Goal: Information Seeking & Learning: Learn about a topic

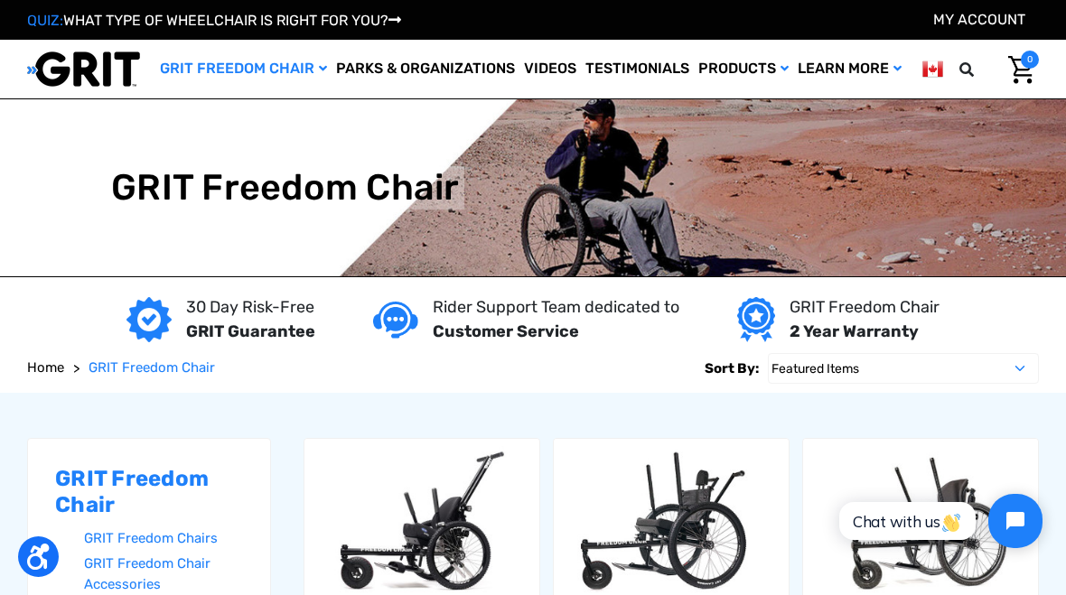
click at [799, 186] on img at bounding box center [533, 187] width 1066 height 177
click at [809, 209] on img at bounding box center [533, 187] width 1066 height 177
click at [1015, 84] on img "Cart with 0 items" at bounding box center [1021, 70] width 26 height 28
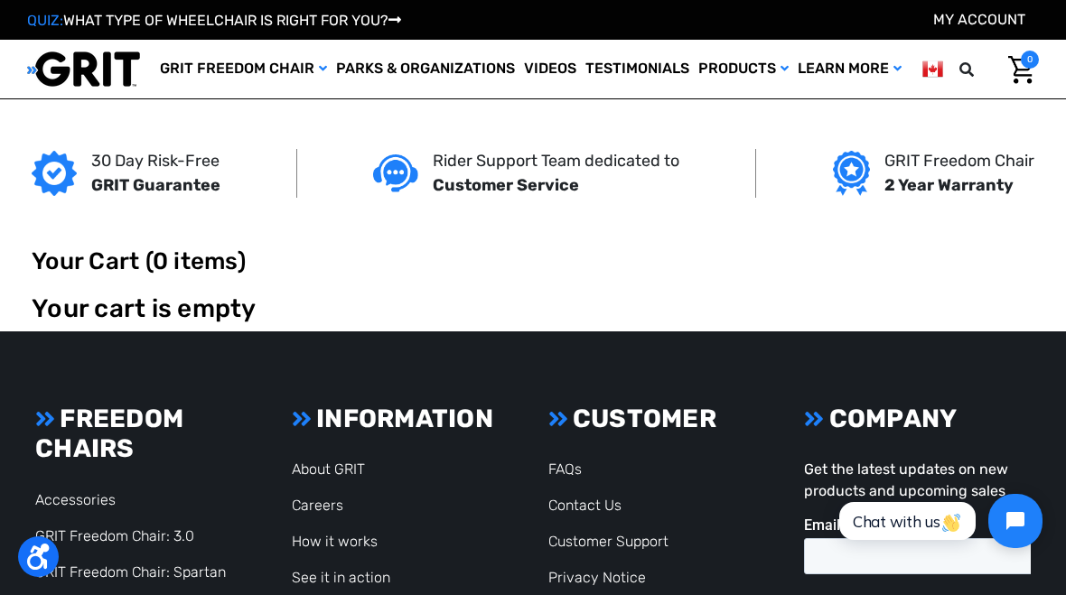
click at [986, 98] on header "Toggle menu My Cart 0 Search GRIT Freedom Chair Shop All Parks & Organizations …" at bounding box center [533, 69] width 1066 height 59
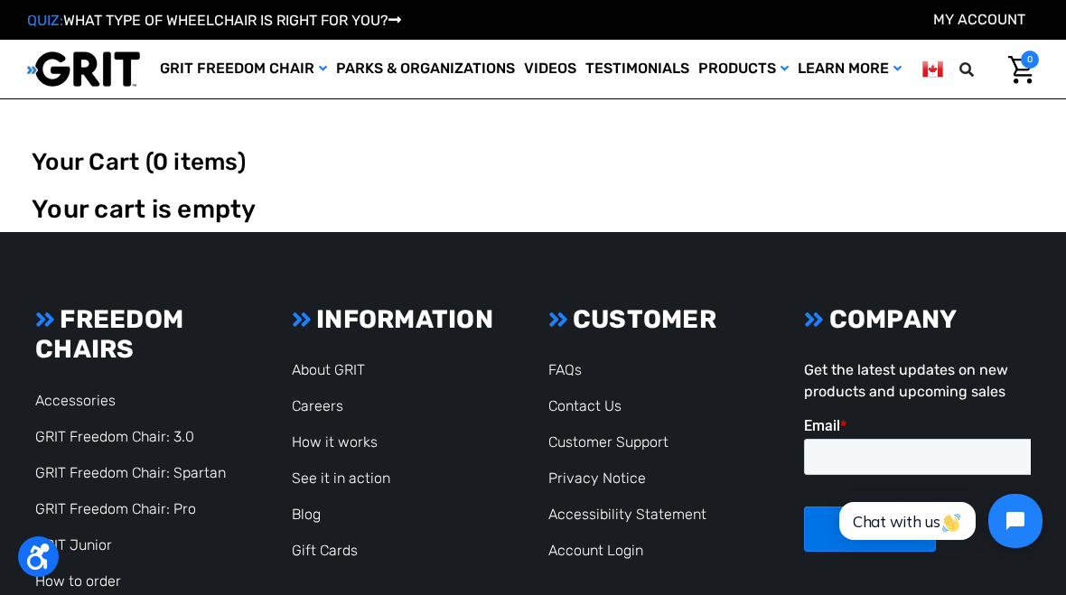
click at [199, 346] on h3 "FREEDOM CHAIRS" at bounding box center [148, 334] width 227 height 61
click at [199, 336] on h3 "FREEDOM CHAIRS" at bounding box center [148, 334] width 227 height 61
click at [179, 329] on h3 "FREEDOM CHAIRS" at bounding box center [148, 334] width 227 height 61
click at [174, 332] on h3 "FREEDOM CHAIRS" at bounding box center [148, 334] width 227 height 61
click at [161, 336] on h3 "FREEDOM CHAIRS" at bounding box center [148, 334] width 227 height 61
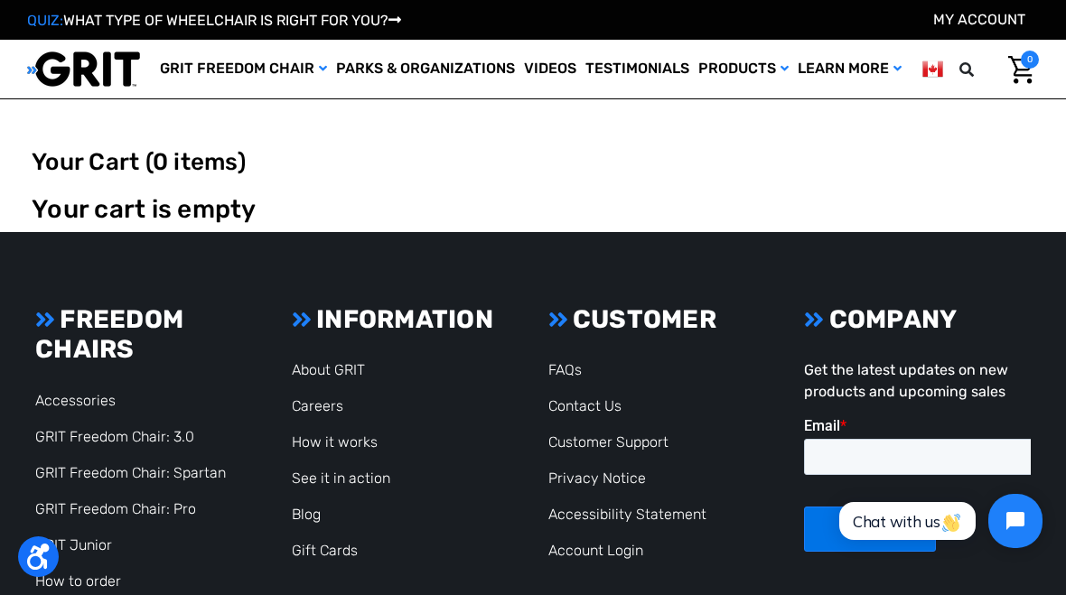
click at [148, 333] on h3 "FREEDOM CHAIRS" at bounding box center [148, 334] width 227 height 61
click at [151, 326] on h3 "FREEDOM CHAIRS" at bounding box center [148, 334] width 227 height 61
click at [440, 315] on h3 "INFORMATION" at bounding box center [405, 319] width 227 height 31
click at [439, 316] on h3 "INFORMATION" at bounding box center [405, 319] width 227 height 31
click at [364, 434] on link "How it works" at bounding box center [335, 442] width 86 height 17
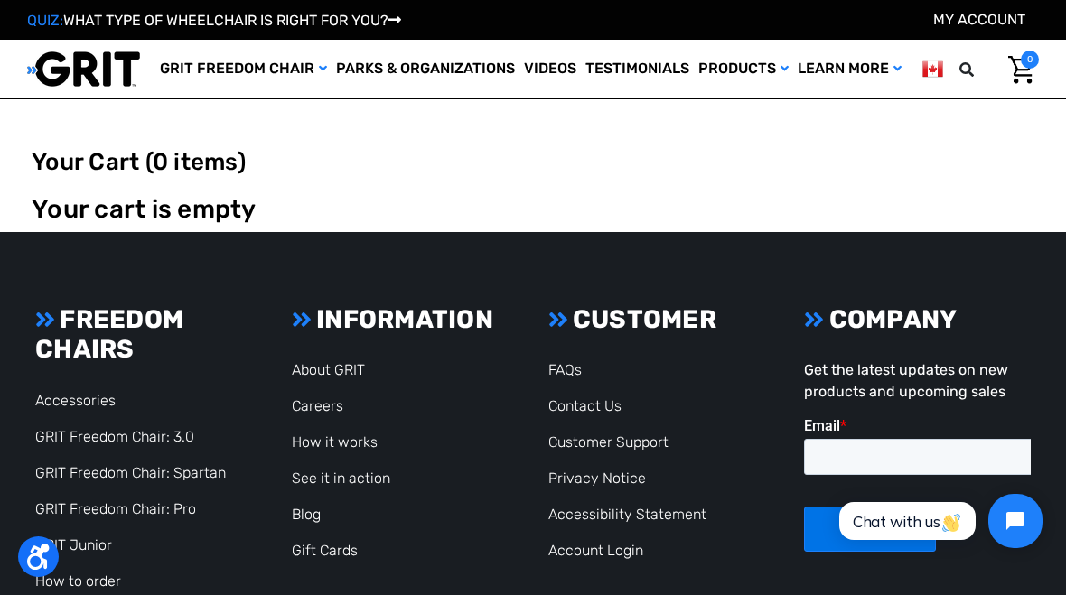
click at [356, 435] on link "How it works" at bounding box center [335, 442] width 86 height 17
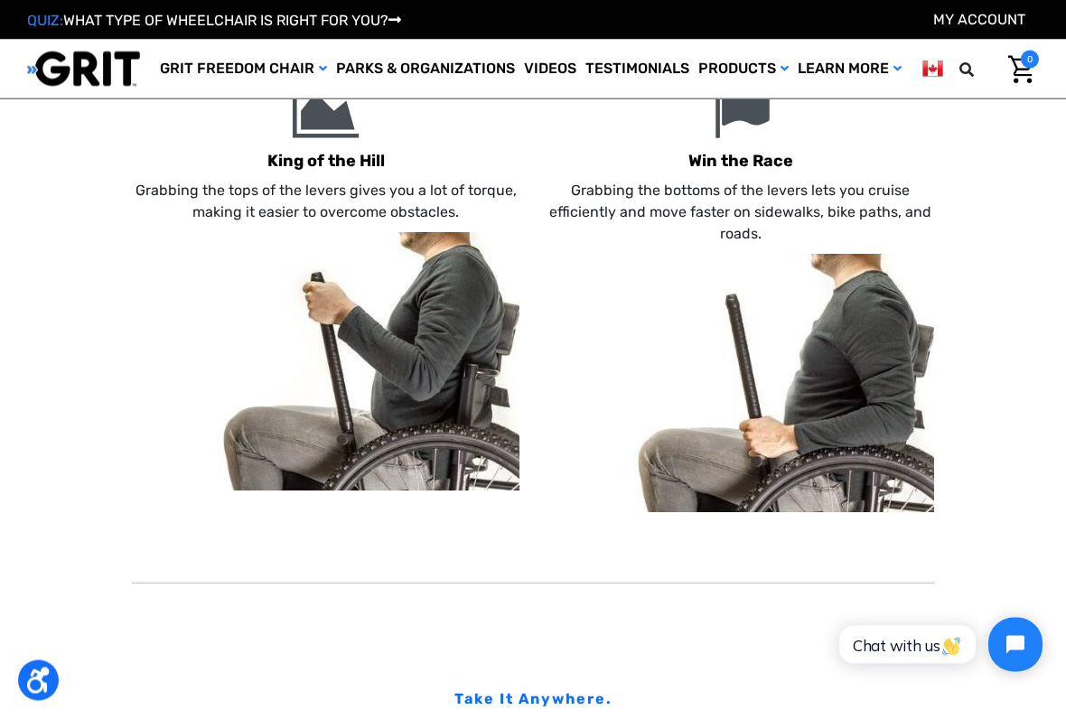
scroll to position [1199, 0]
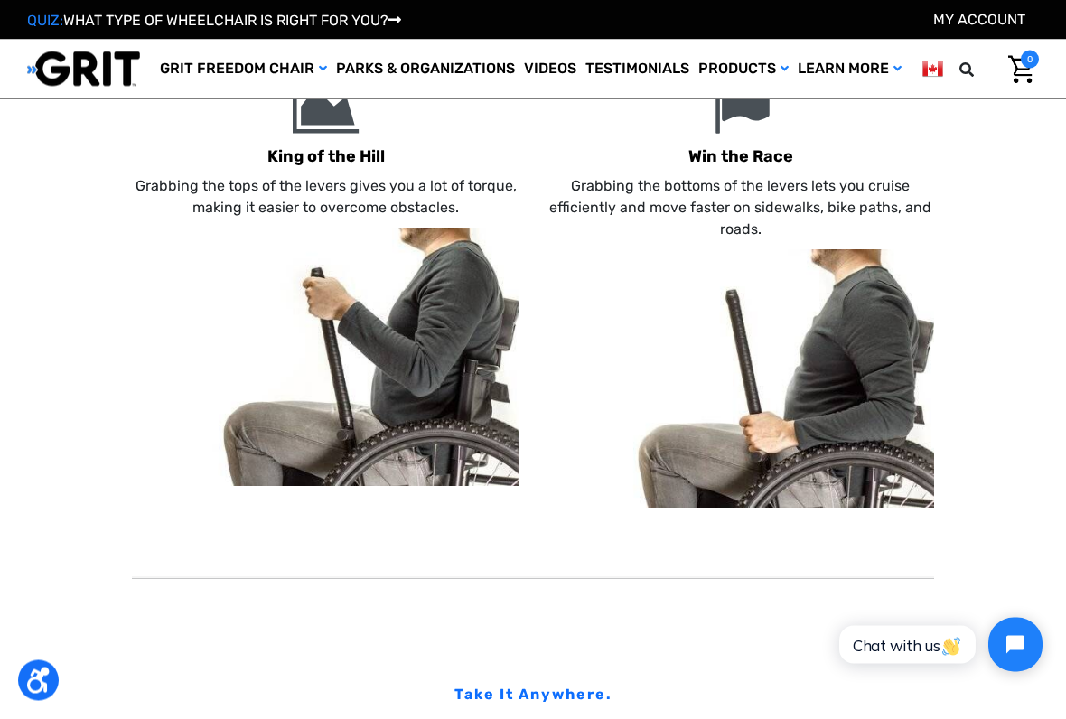
click at [722, 275] on img at bounding box center [741, 379] width 388 height 258
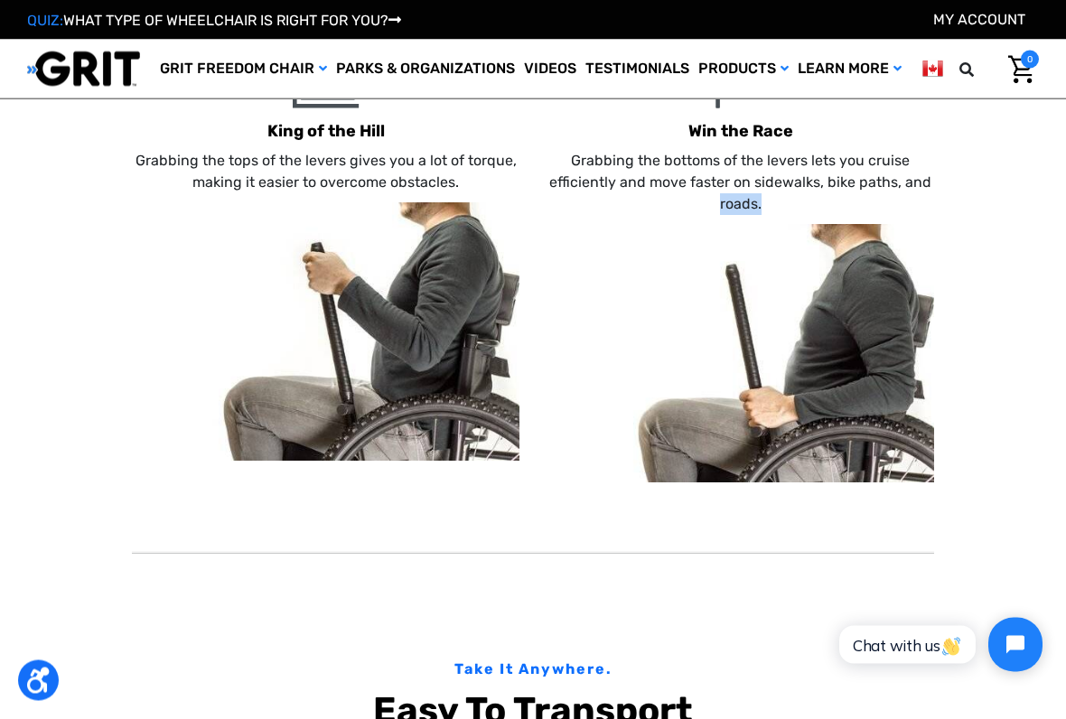
scroll to position [1228, 0]
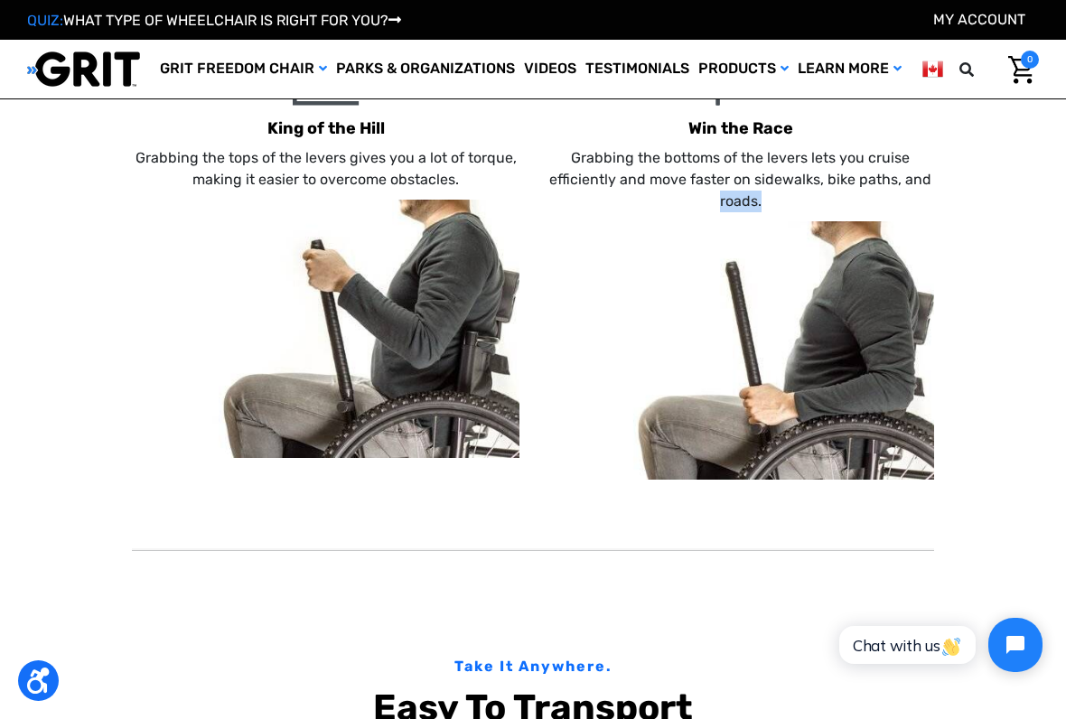
click at [529, 377] on div "King of the Hill Grabbing the tops of the levers gives you a lot of torque, mak…" at bounding box center [533, 269] width 802 height 437
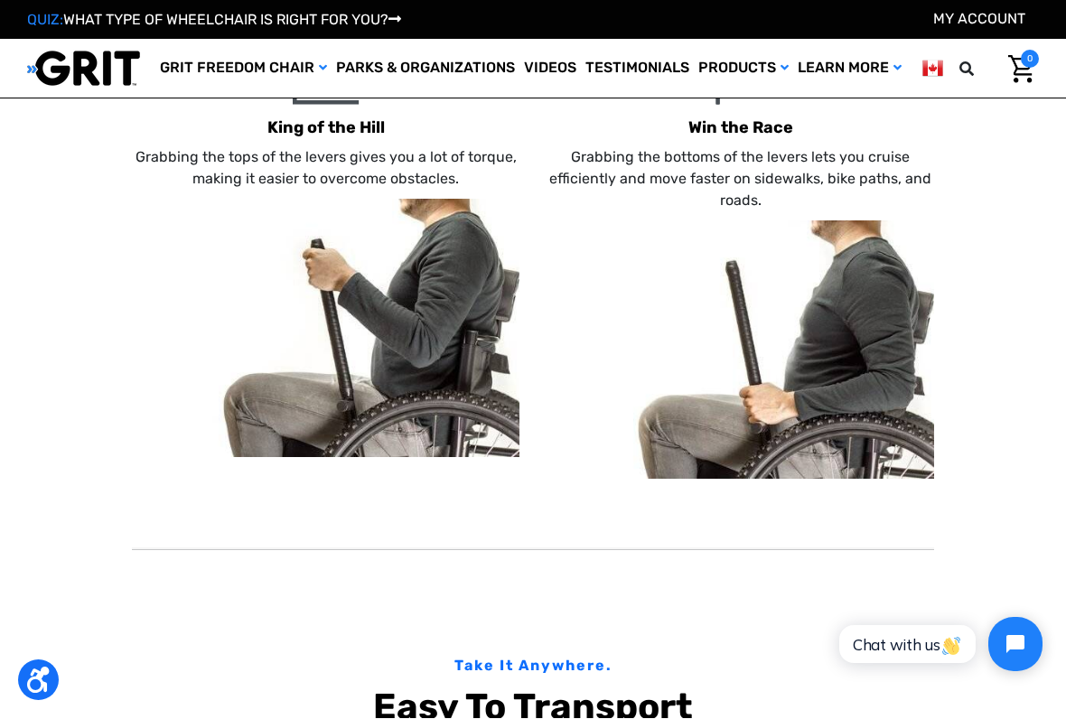
scroll to position [1245, 0]
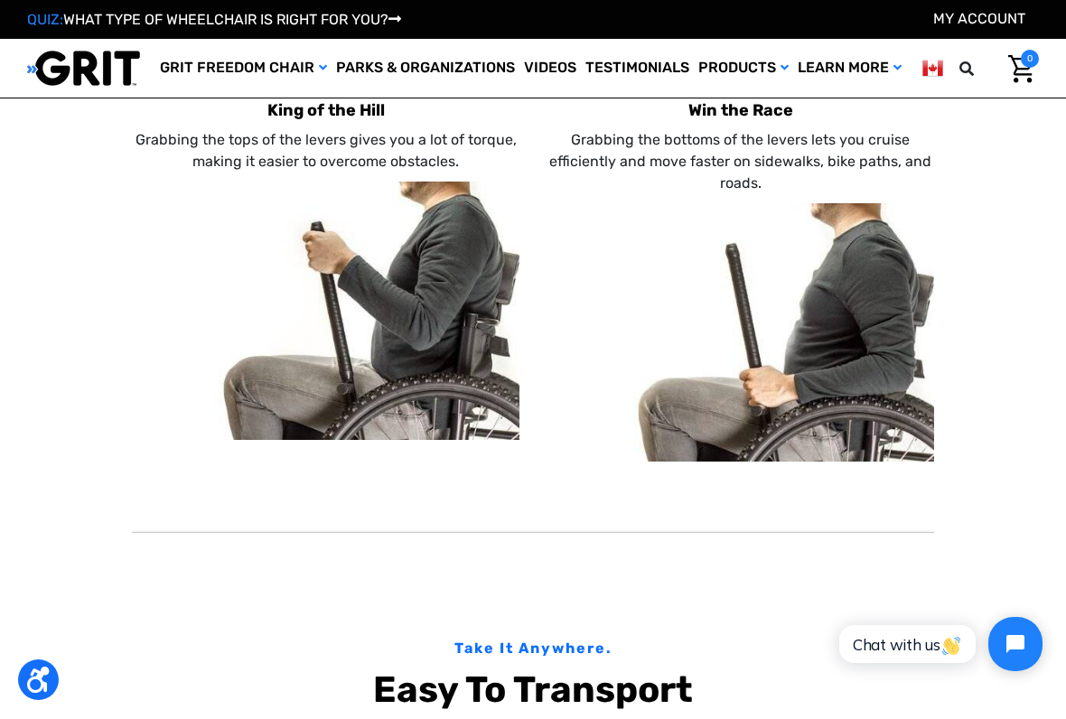
click at [496, 388] on img at bounding box center [326, 311] width 388 height 258
click at [463, 406] on img at bounding box center [326, 311] width 388 height 258
click at [453, 407] on img at bounding box center [326, 311] width 388 height 258
click at [453, 401] on img at bounding box center [326, 311] width 388 height 258
click at [464, 393] on img at bounding box center [326, 311] width 388 height 258
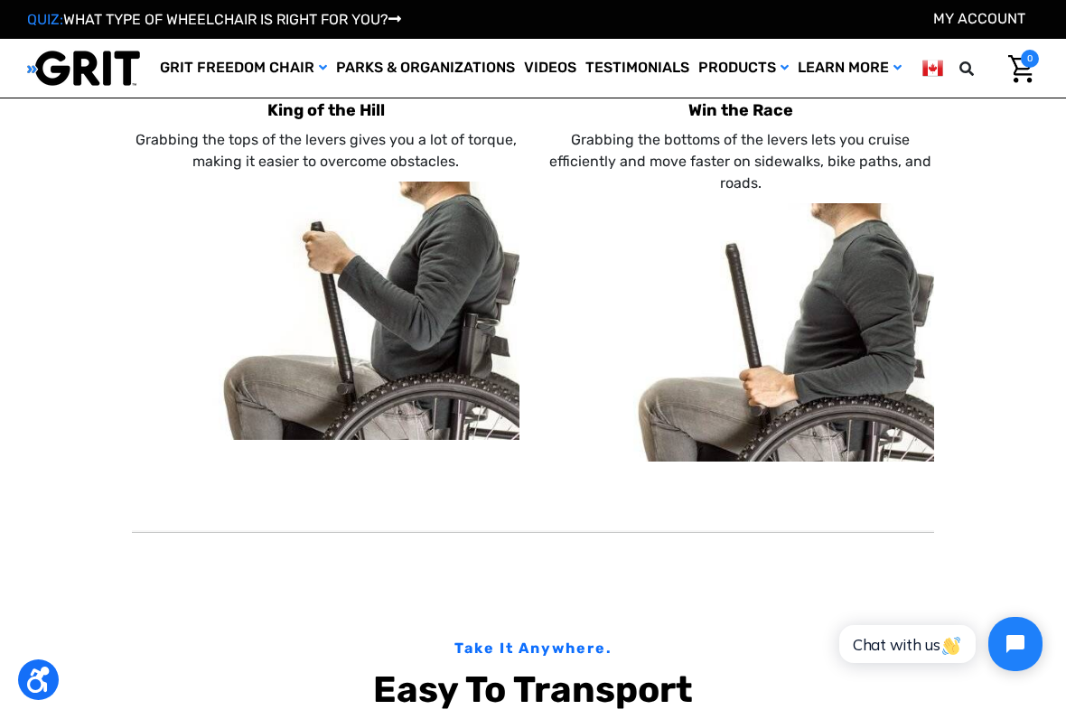
click at [467, 395] on img at bounding box center [326, 311] width 388 height 258
click at [461, 388] on img at bounding box center [326, 311] width 388 height 258
click at [459, 387] on img at bounding box center [326, 311] width 388 height 258
click at [811, 320] on img at bounding box center [741, 333] width 388 height 258
click at [806, 316] on img at bounding box center [741, 333] width 388 height 258
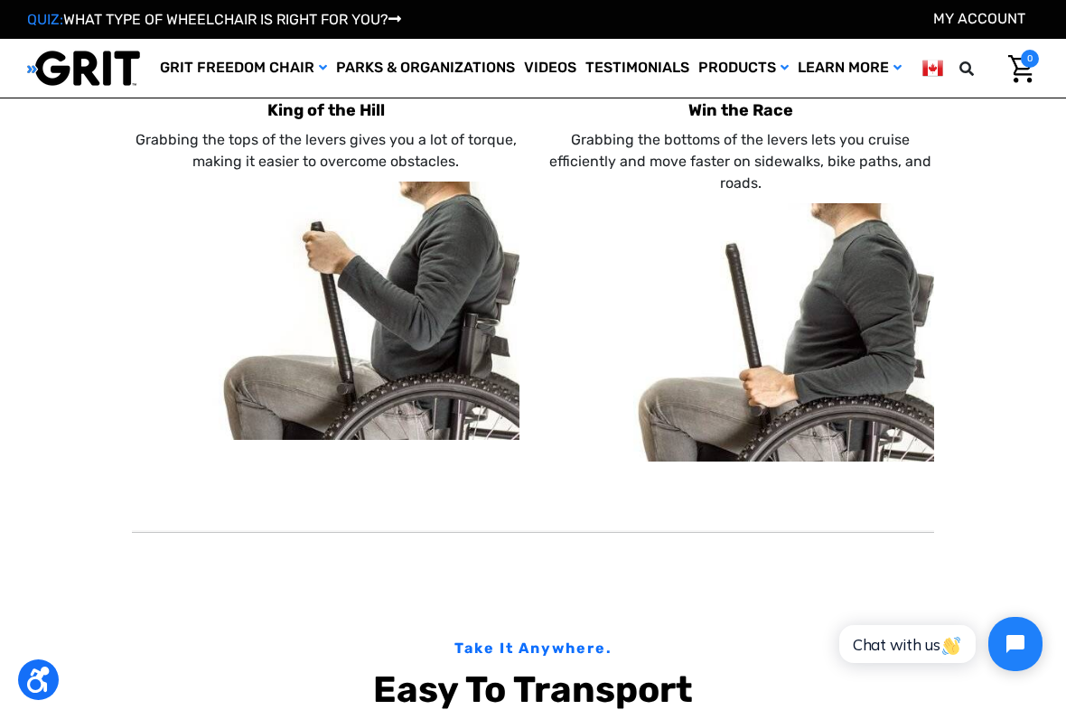
click at [771, 332] on img at bounding box center [741, 333] width 388 height 258
click at [734, 359] on img at bounding box center [741, 333] width 388 height 258
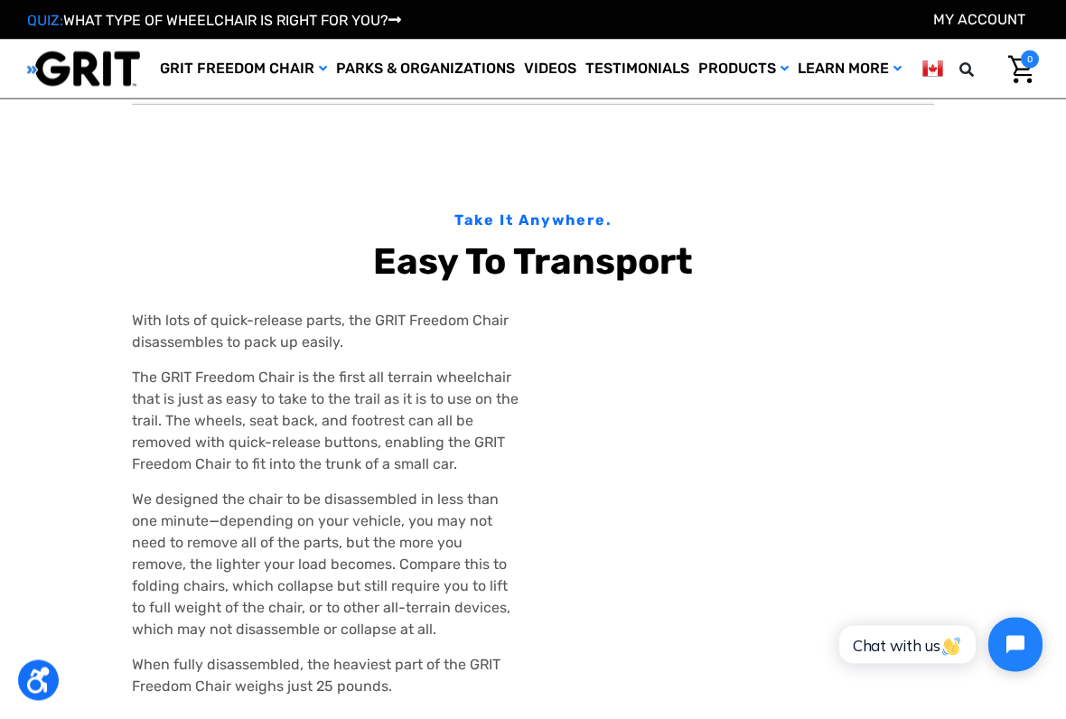
scroll to position [1674, 0]
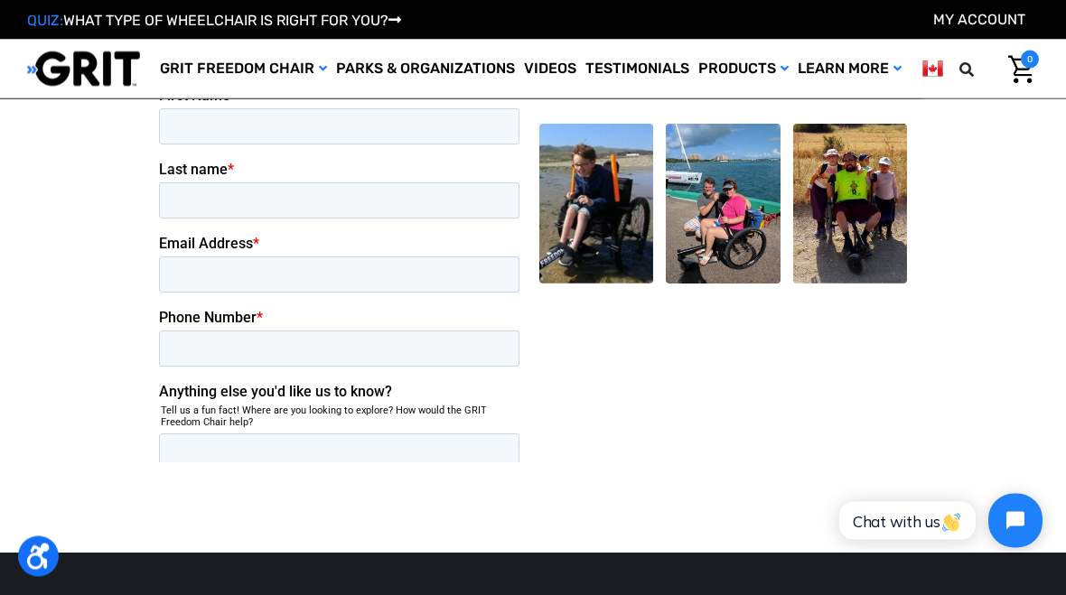
click at [669, 367] on div "Questions about the GRIT Freedom Chair? Fill out the short form below and we wi…" at bounding box center [533, 205] width 761 height 517
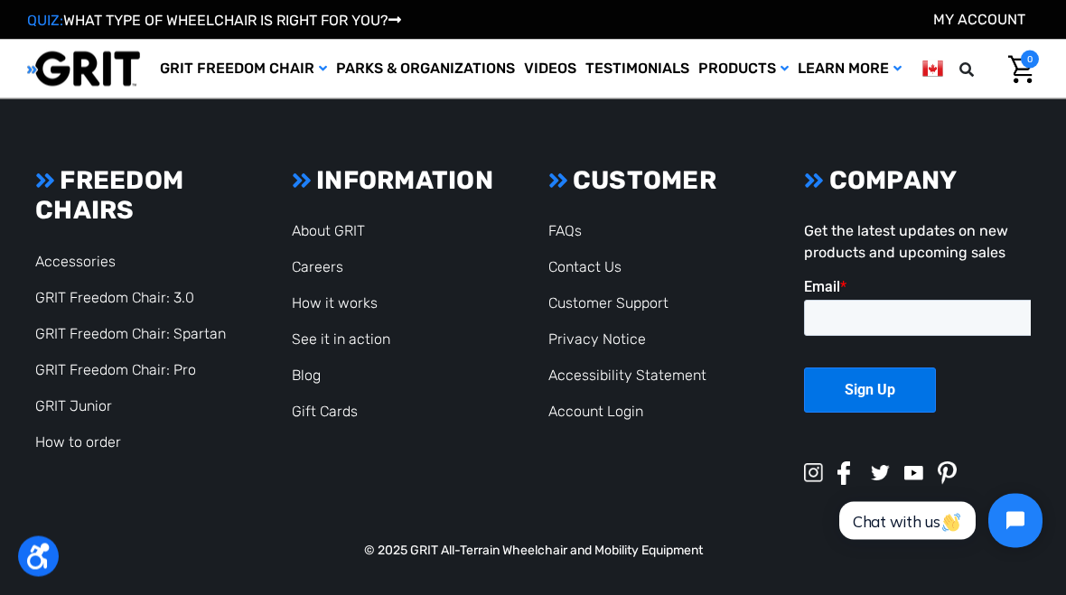
scroll to position [3689, 0]
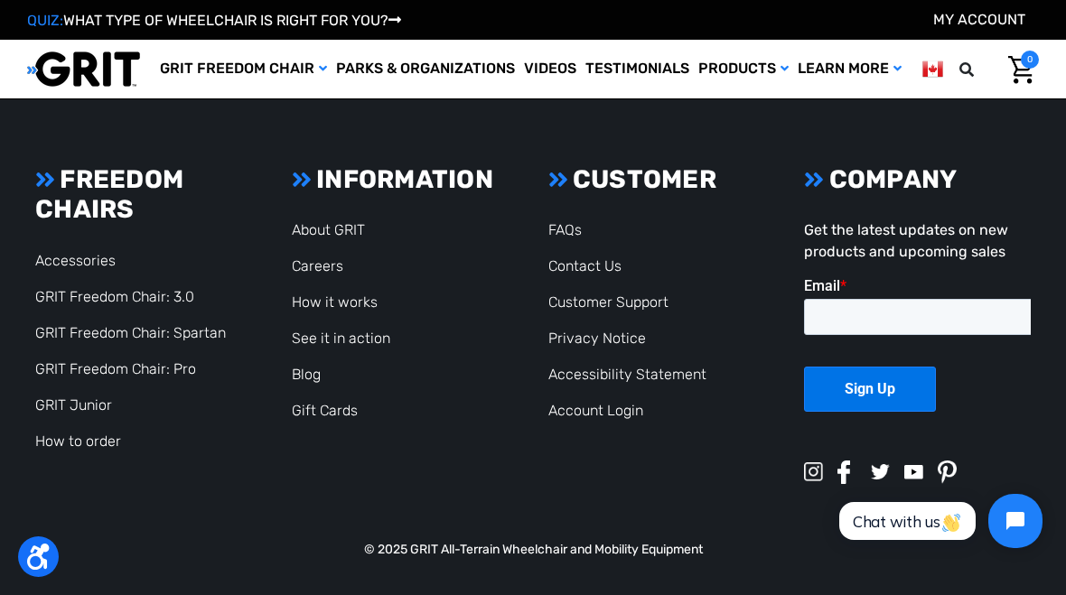
click at [1009, 6] on div "QUIZ: WHAT TYPE OF WHEELCHAIR IS RIGHT FOR YOU? My Account" at bounding box center [533, 20] width 1066 height 40
click at [1014, 13] on link "My Account" at bounding box center [979, 19] width 92 height 17
click at [1015, 0] on div "QUIZ: WHAT TYPE OF WHEELCHAIR IS RIGHT FOR YOU? My Account" at bounding box center [533, 20] width 1066 height 40
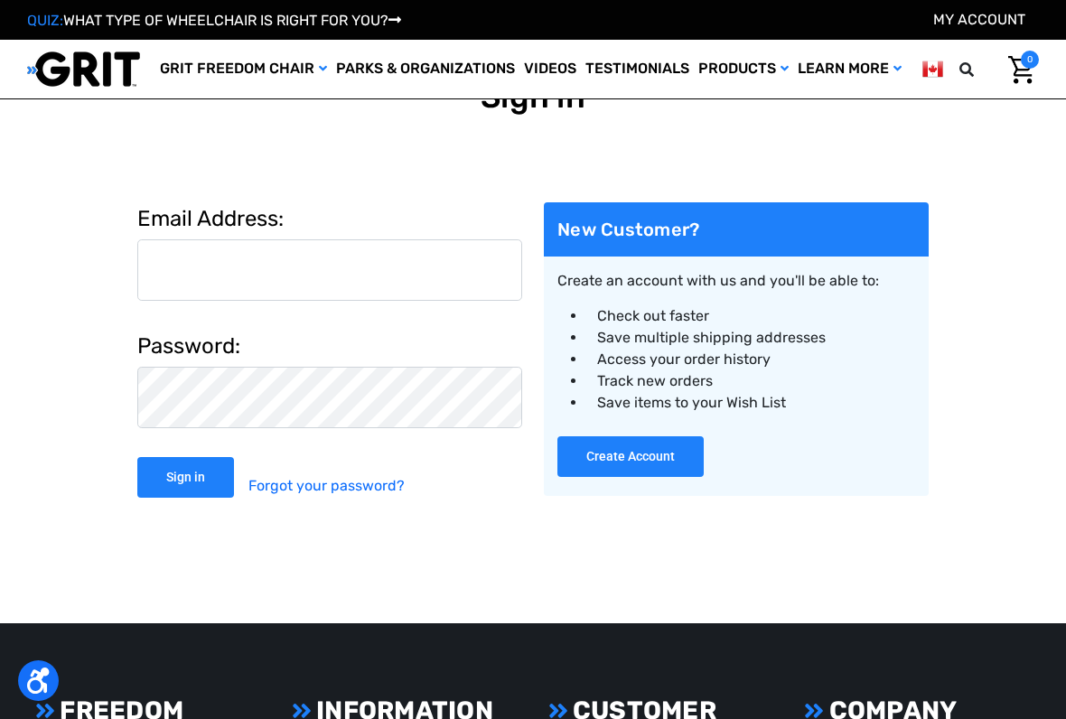
click at [719, 263] on div "Create an account with us and you'll be able to: Check out faster Save multiple…" at bounding box center [736, 376] width 385 height 239
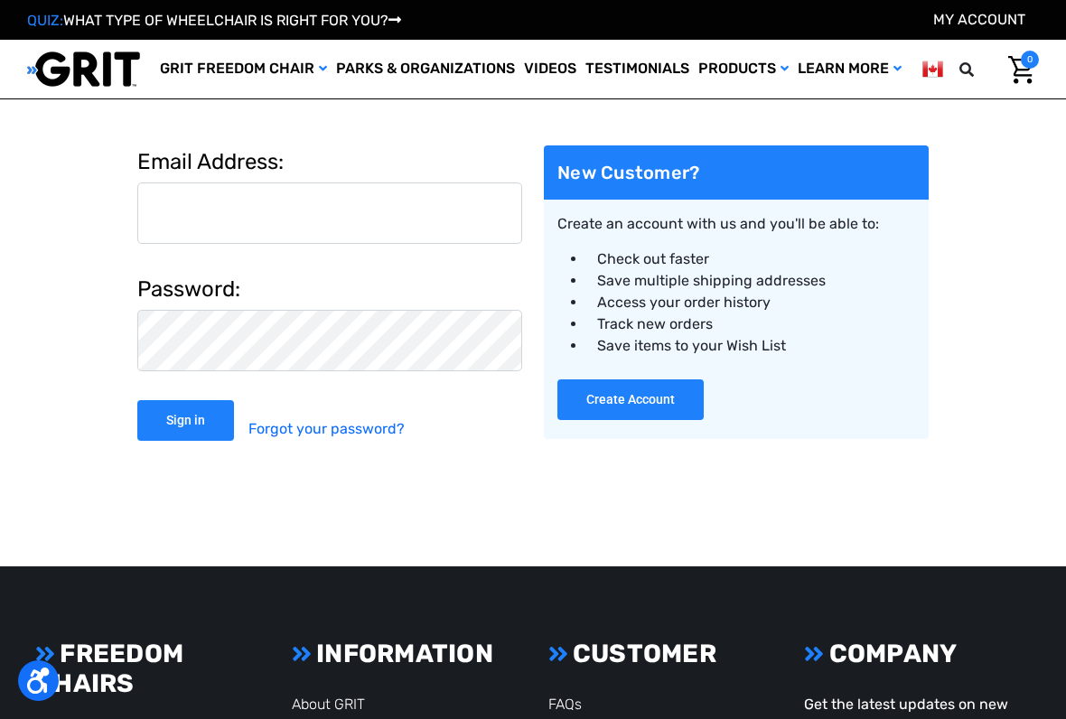
scroll to position [42, 0]
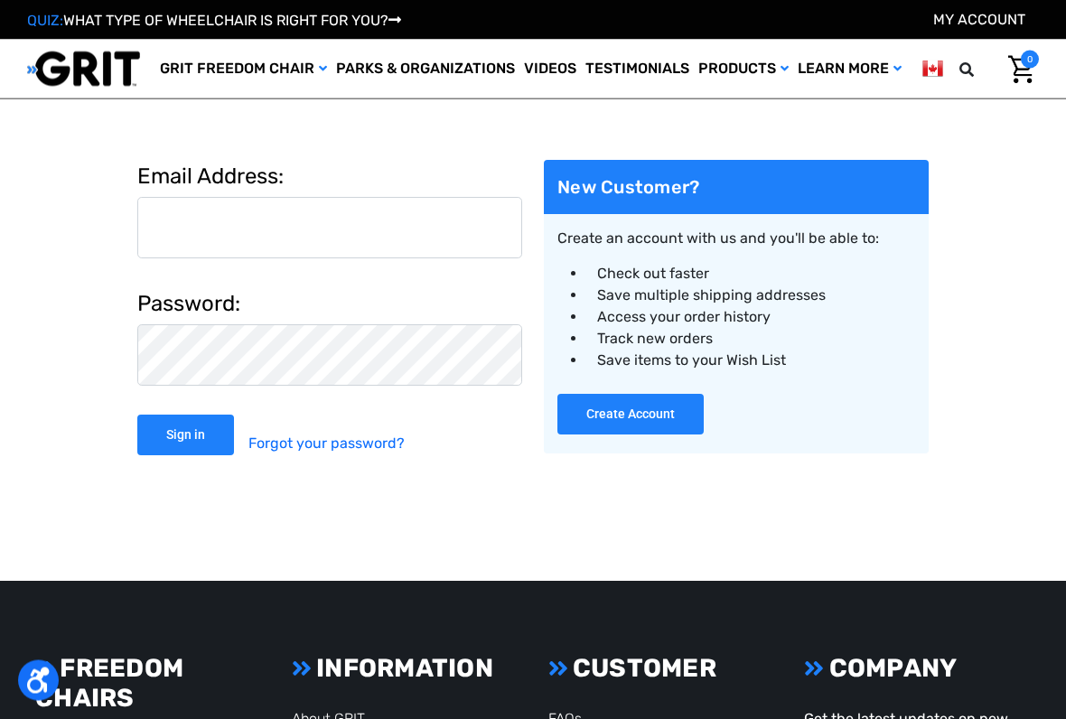
click at [1021, 84] on img "Cart with 0 items" at bounding box center [1021, 70] width 26 height 28
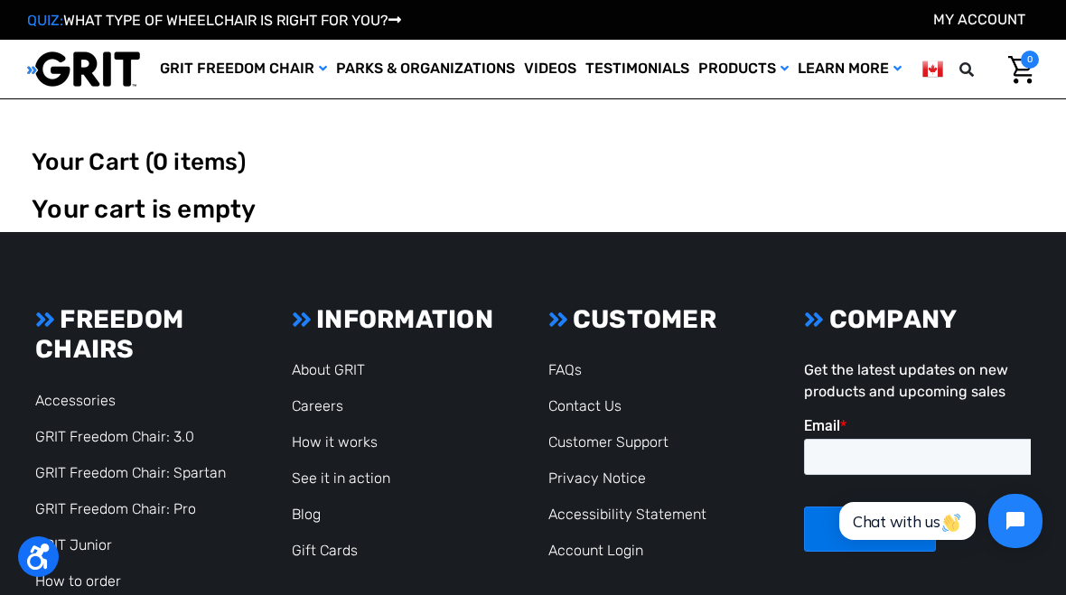
click at [0, 0] on img at bounding box center [0, 0] width 0 height 0
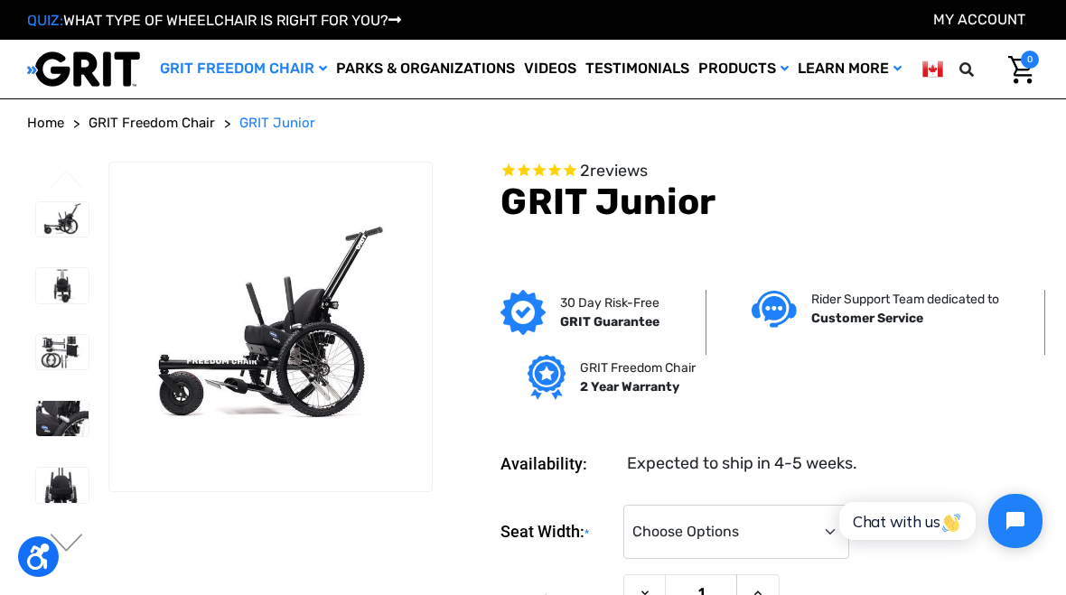
click at [884, 224] on h1 "GRIT Junior" at bounding box center [769, 202] width 538 height 43
click at [752, 224] on h1 "GRIT Junior" at bounding box center [769, 202] width 538 height 43
click at [728, 224] on h1 "GRIT Junior" at bounding box center [769, 202] width 538 height 43
click at [717, 224] on h1 "GRIT Junior" at bounding box center [769, 202] width 538 height 43
click at [711, 224] on h1 "GRIT Junior" at bounding box center [769, 202] width 538 height 43
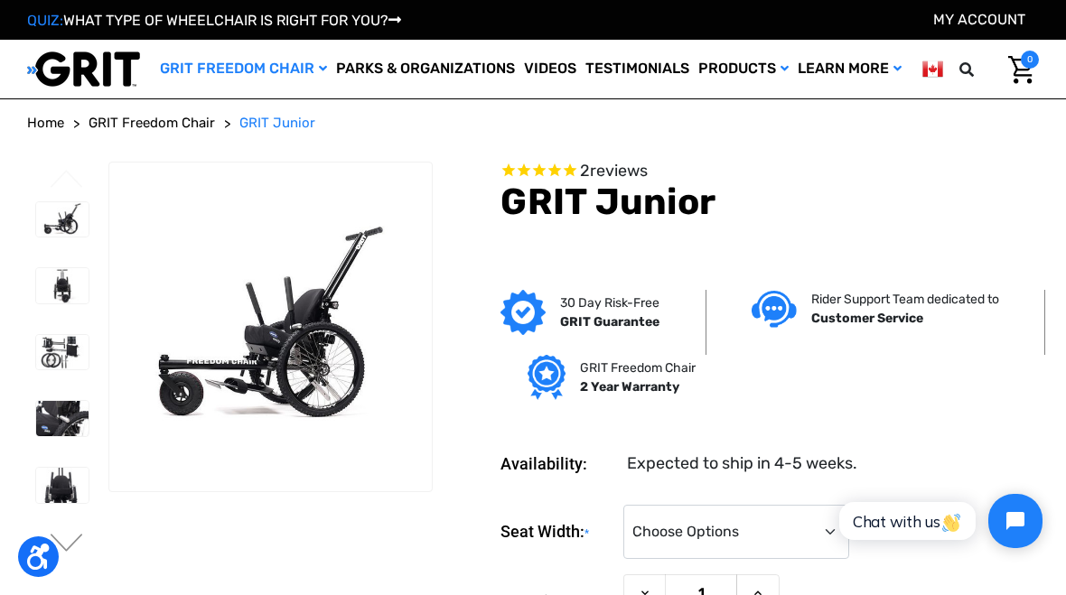
click at [697, 224] on h1 "GRIT Junior" at bounding box center [769, 202] width 538 height 43
click at [718, 286] on div "2 reviews GRIT Junior Starting at CA$‌355.00 /mo or 0% APR with Affirm . Check …" at bounding box center [769, 224] width 538 height 125
click at [715, 224] on h1 "GRIT Junior" at bounding box center [769, 202] width 538 height 43
click at [793, 98] on link "Learn More" at bounding box center [849, 69] width 113 height 59
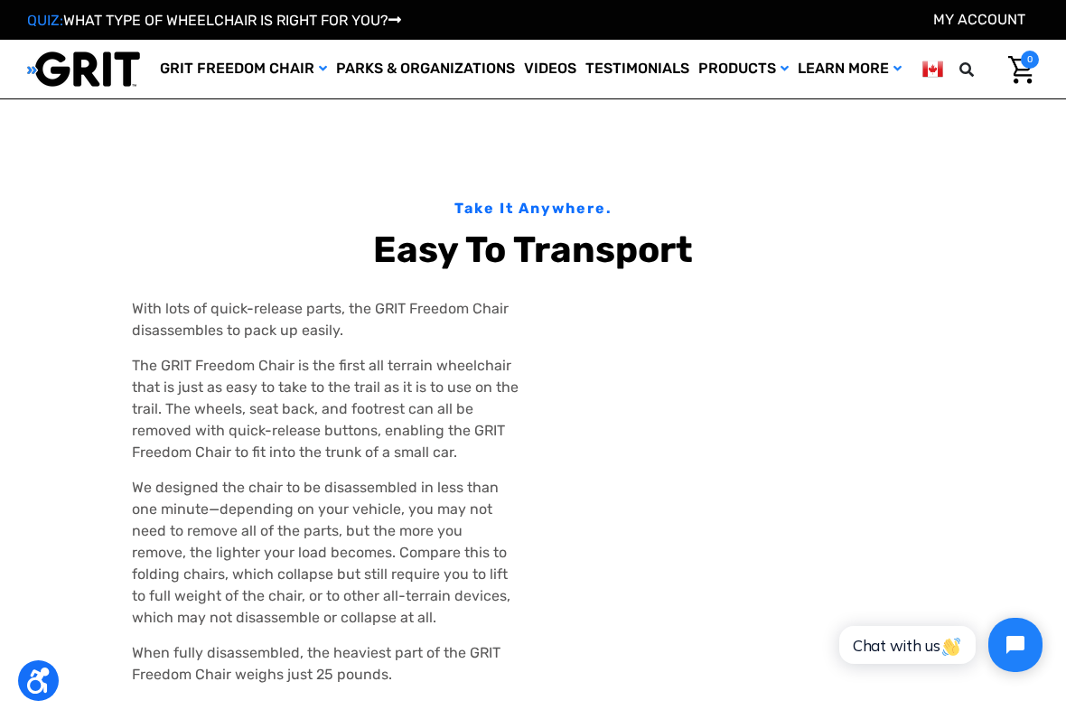
scroll to position [1687, 0]
click at [843, 253] on h2 "Easy To Transport" at bounding box center [533, 249] width 802 height 42
click at [802, 257] on h2 "Easy To Transport" at bounding box center [533, 249] width 802 height 42
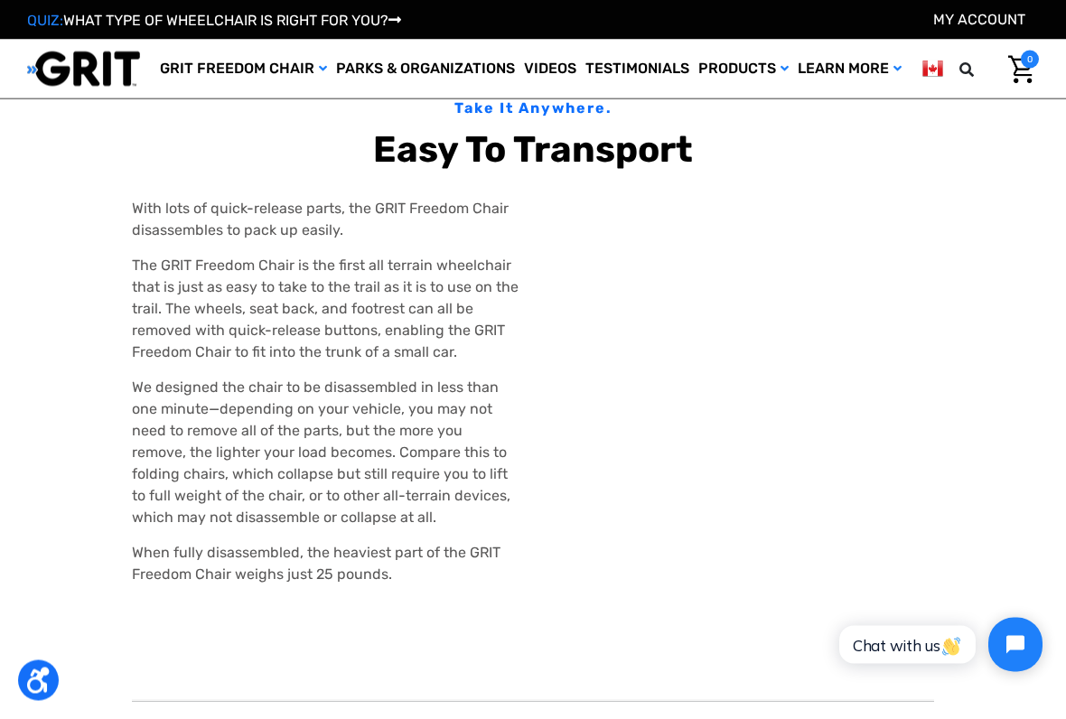
scroll to position [1786, 0]
